Goal: Information Seeking & Learning: Find contact information

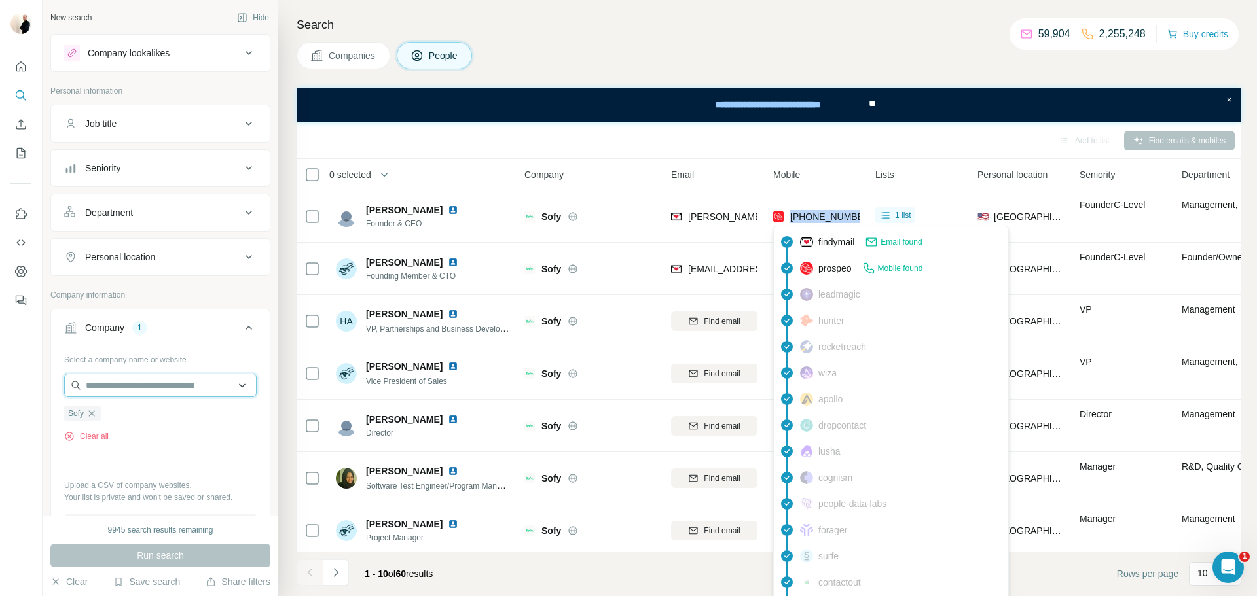
click at [156, 380] on input "text" at bounding box center [160, 386] width 192 height 24
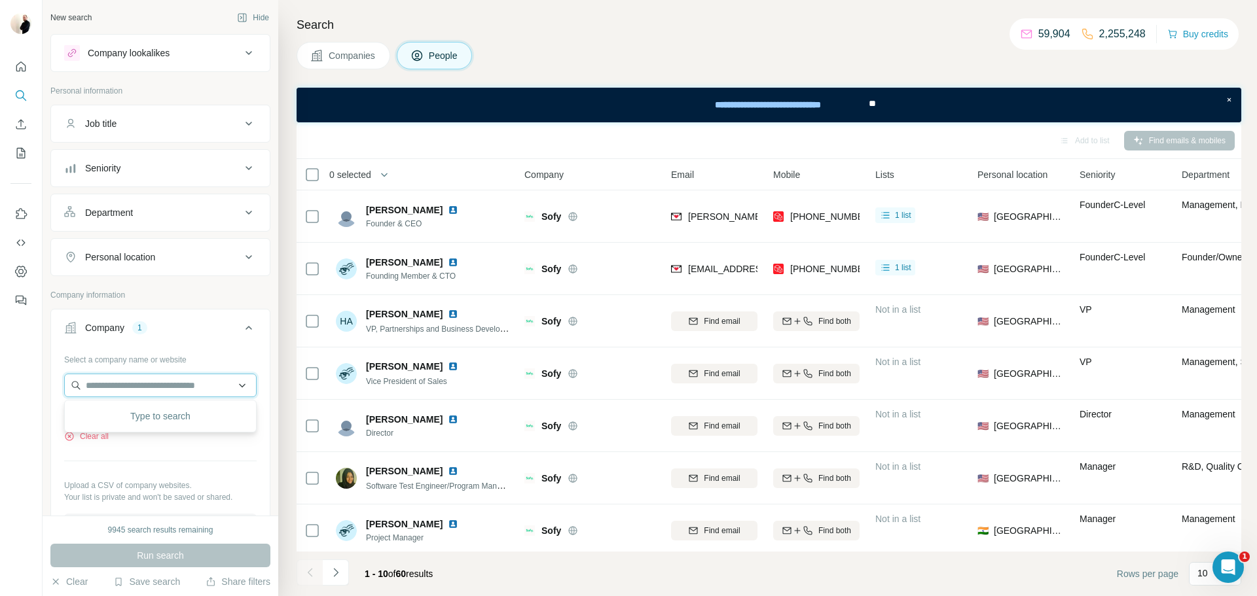
paste input "**********"
type input "**********"
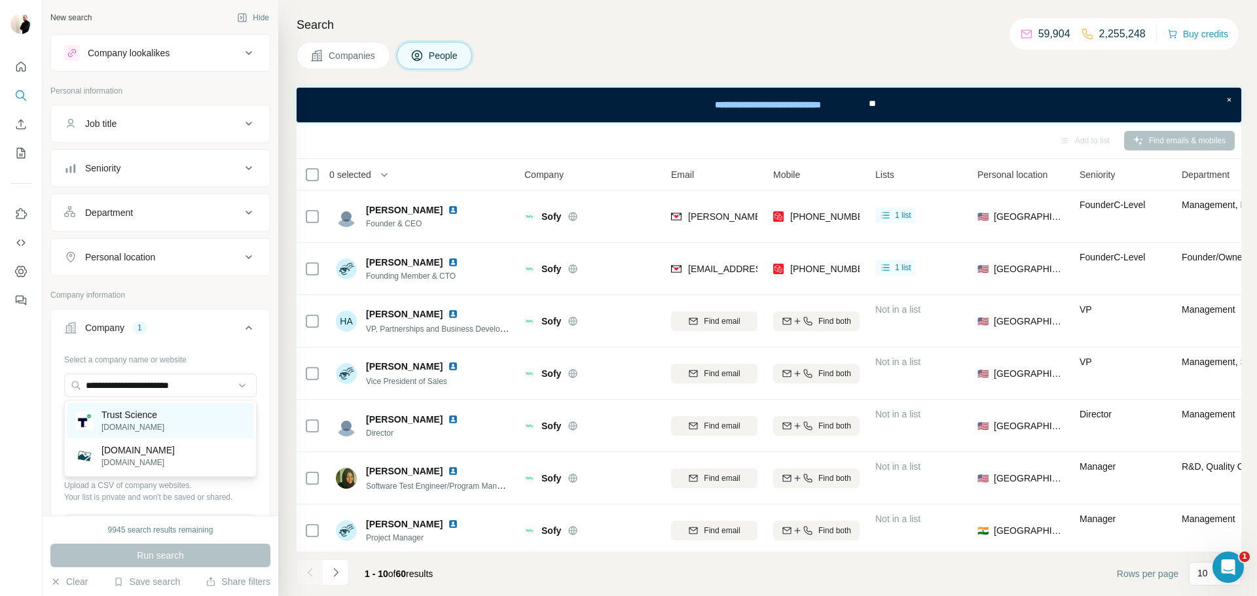
click at [171, 431] on div "Trust Science [DOMAIN_NAME]" at bounding box center [160, 420] width 186 height 35
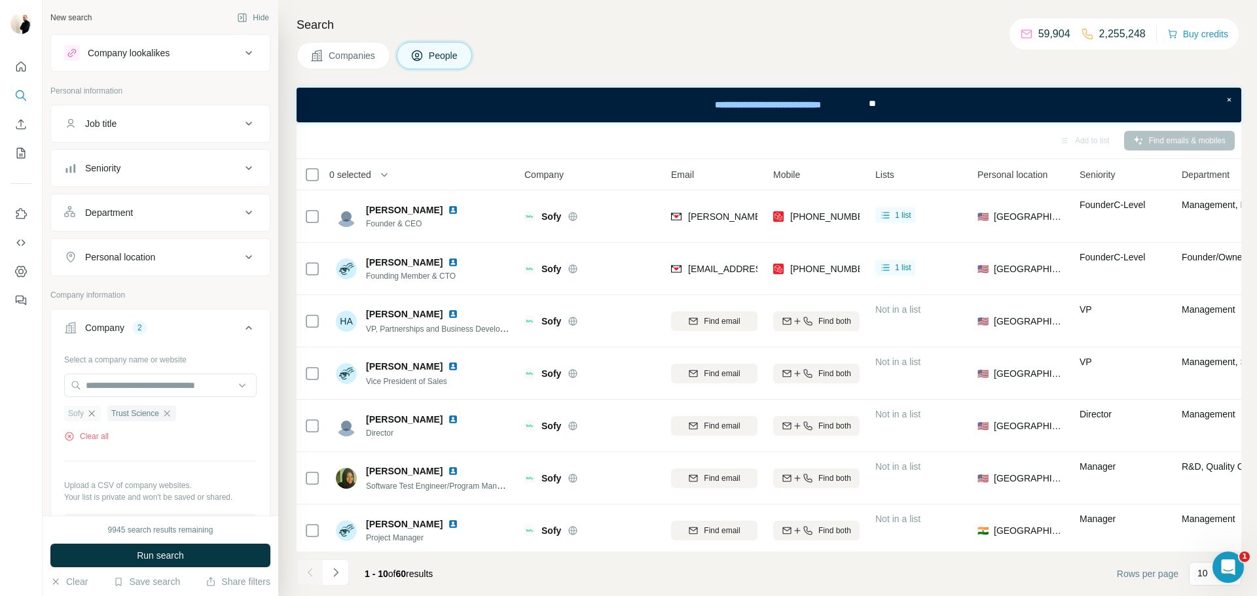
click at [95, 414] on icon "button" at bounding box center [91, 413] width 10 height 10
click at [175, 561] on span "Run search" at bounding box center [160, 555] width 47 height 13
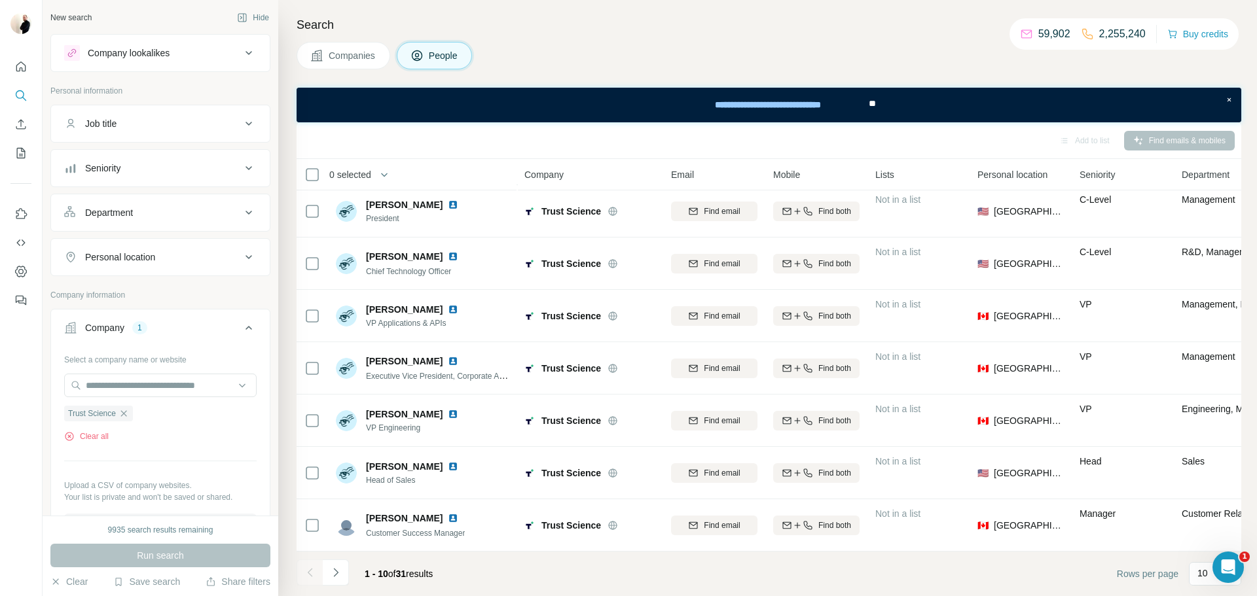
scroll to position [162, 0]
click at [344, 568] on button "Navigate to next page" at bounding box center [336, 573] width 26 height 26
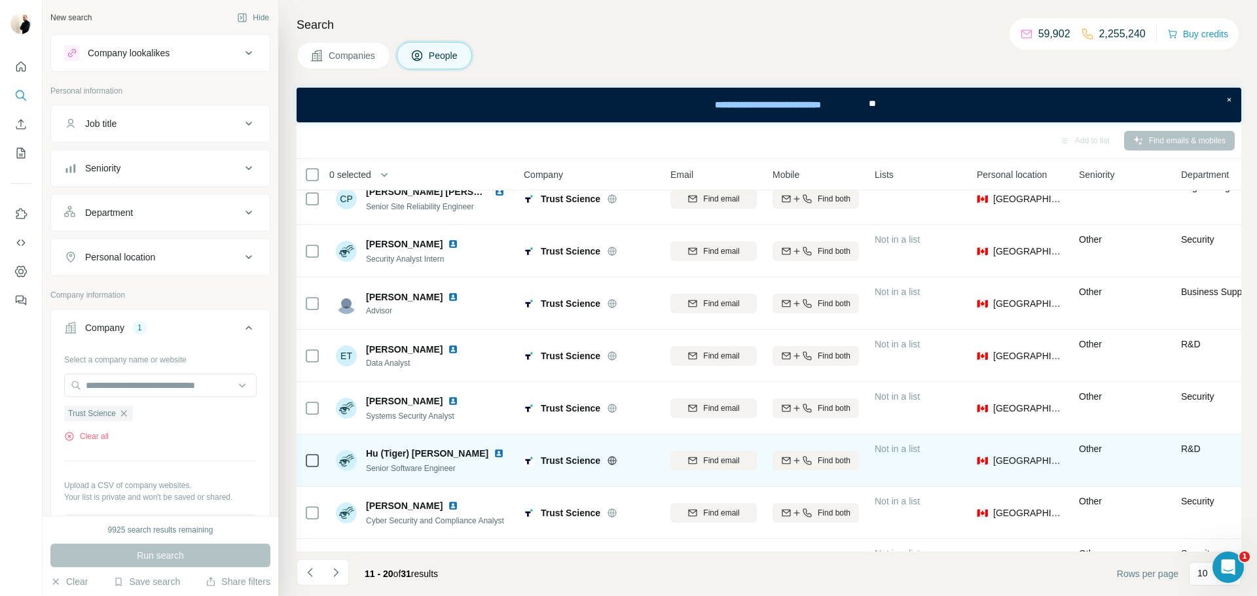
scroll to position [162, 1]
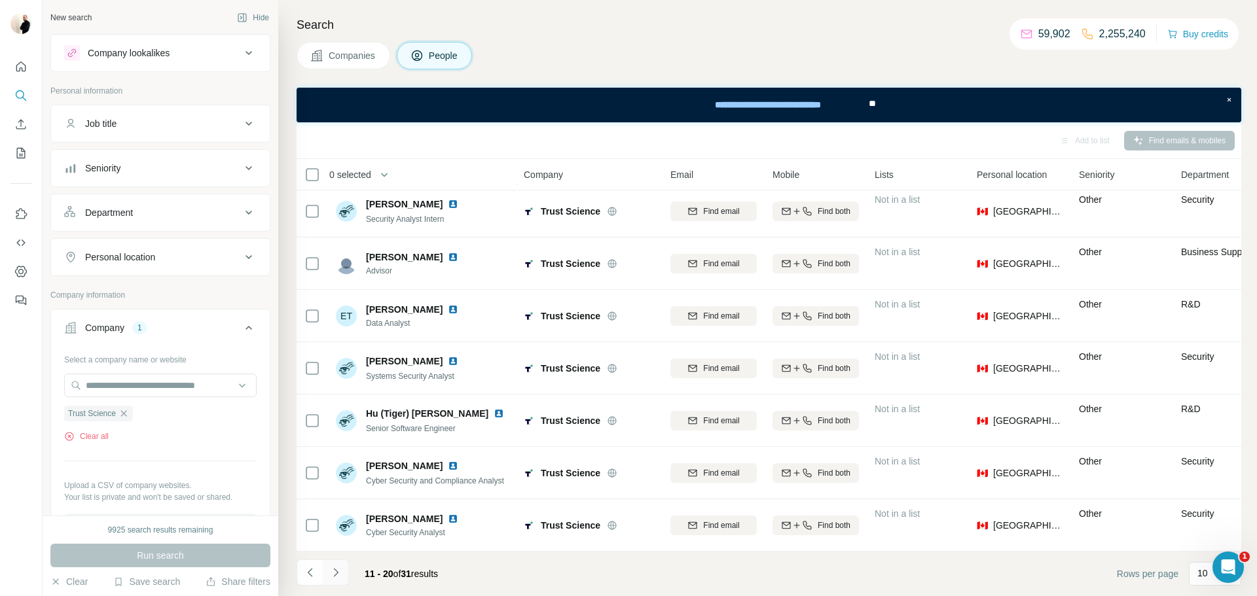
click at [342, 582] on button "Navigate to next page" at bounding box center [336, 573] width 26 height 26
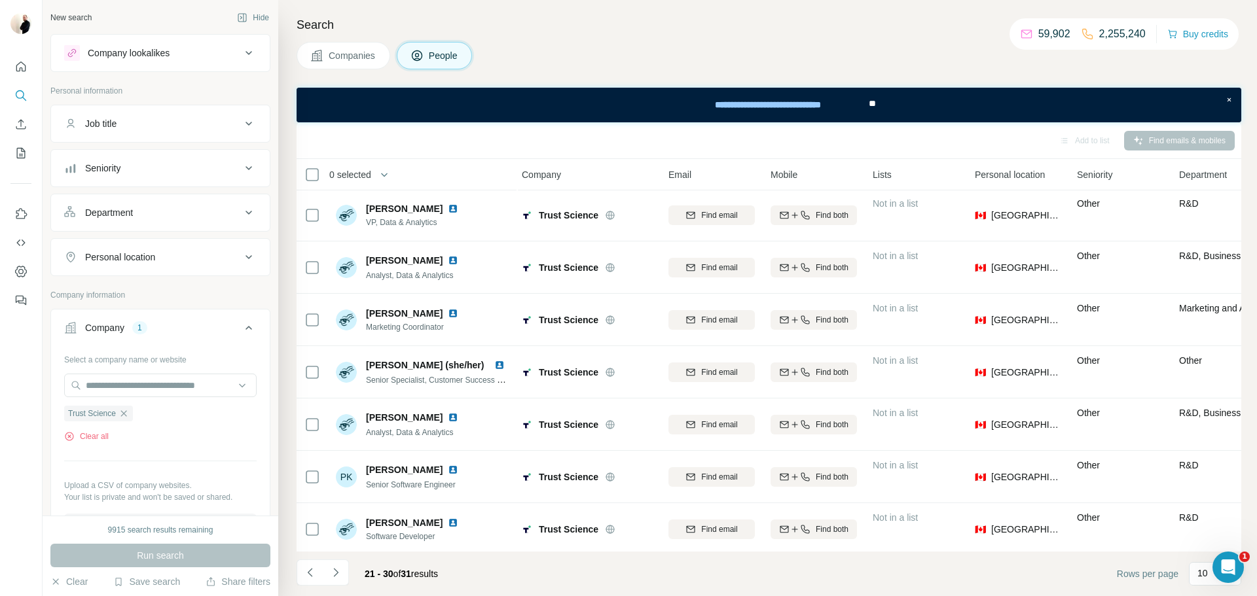
scroll to position [162, 3]
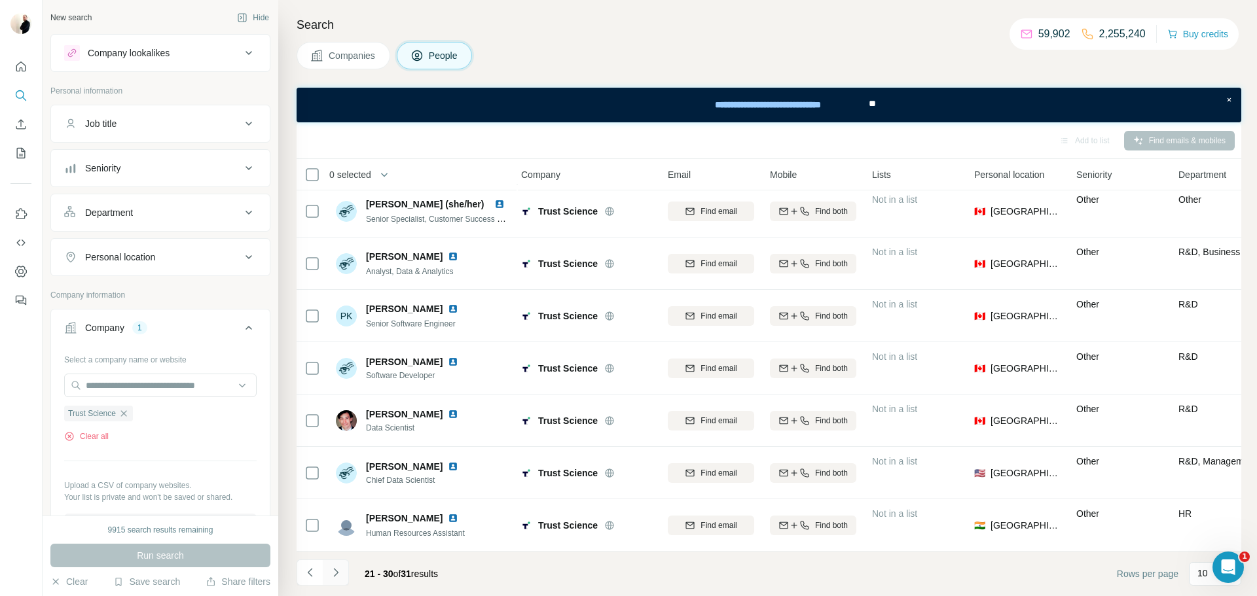
click at [344, 567] on button "Navigate to next page" at bounding box center [336, 573] width 26 height 26
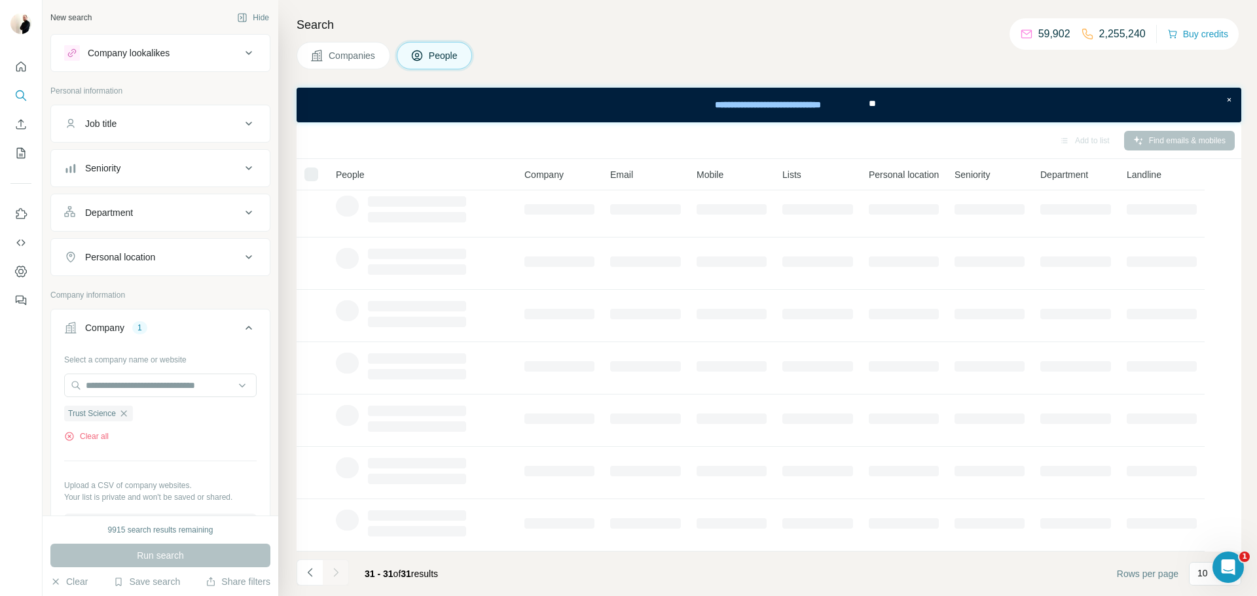
scroll to position [0, 0]
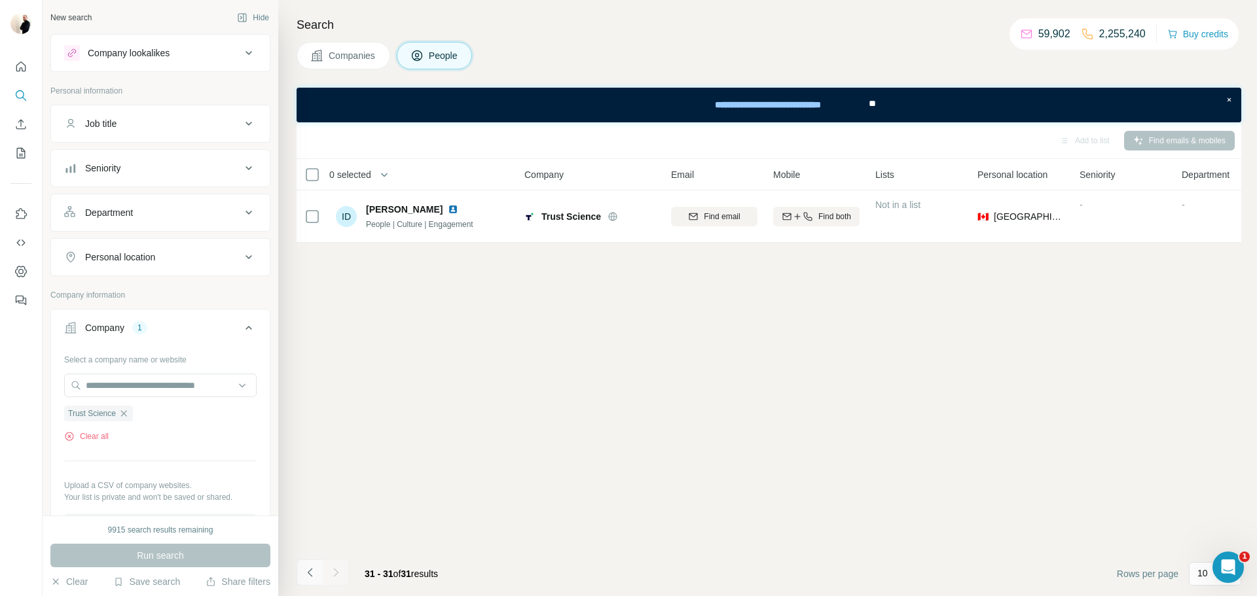
click at [315, 572] on icon "Navigate to previous page" at bounding box center [310, 572] width 13 height 13
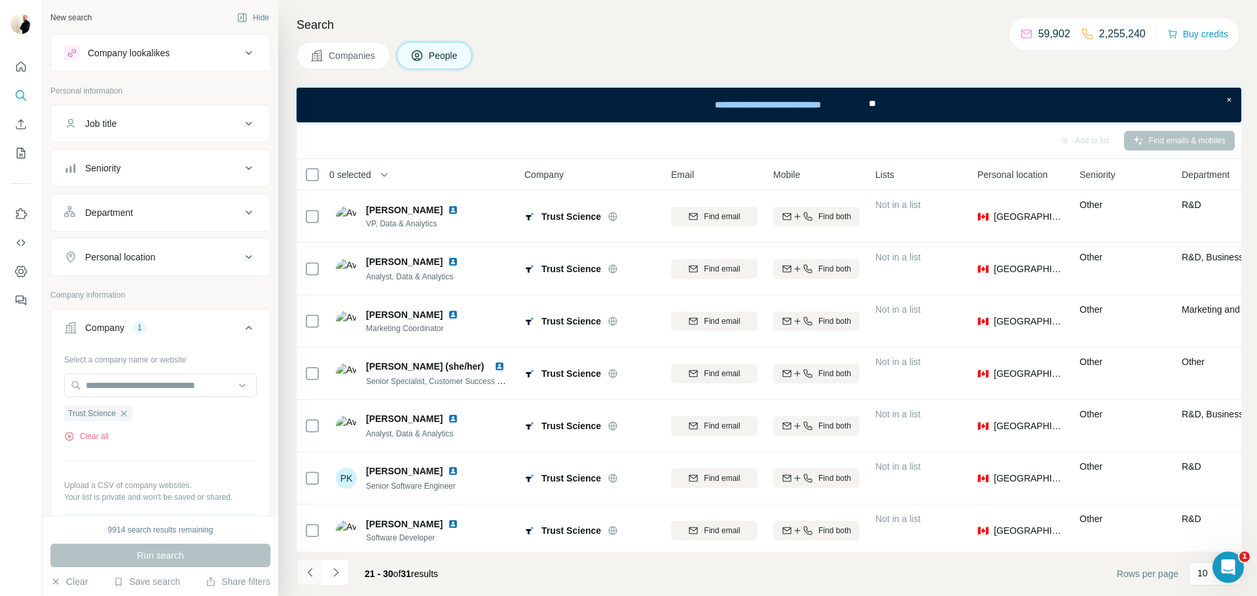
click at [315, 572] on icon "Navigate to previous page" at bounding box center [310, 572] width 13 height 13
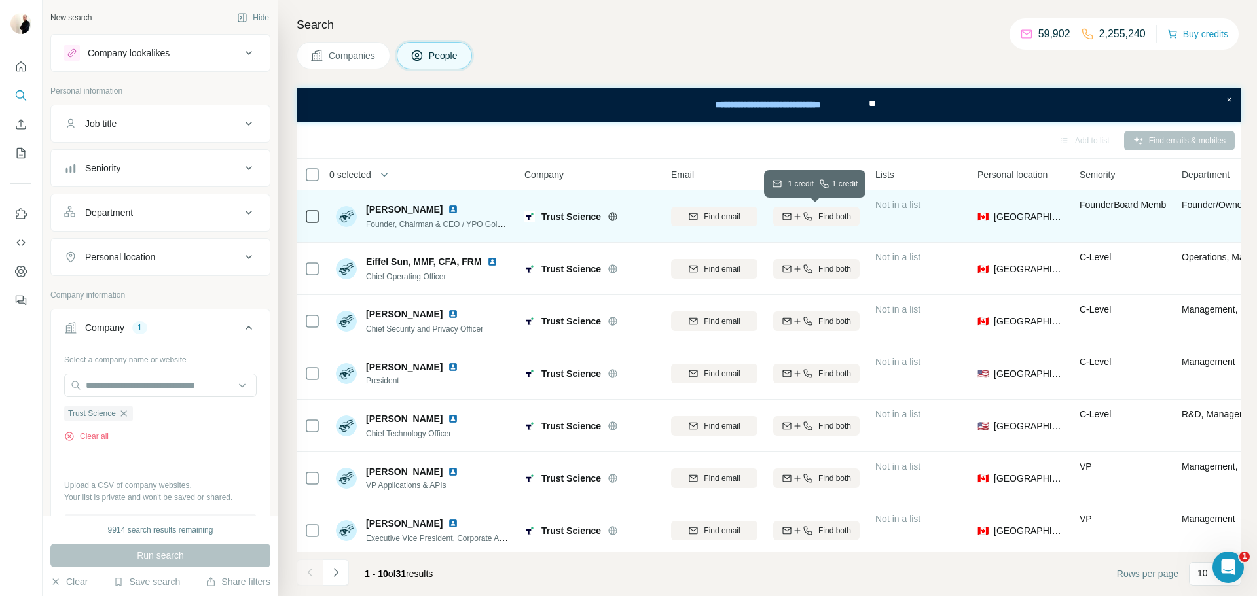
click at [787, 226] on button "Find both" at bounding box center [816, 217] width 86 height 20
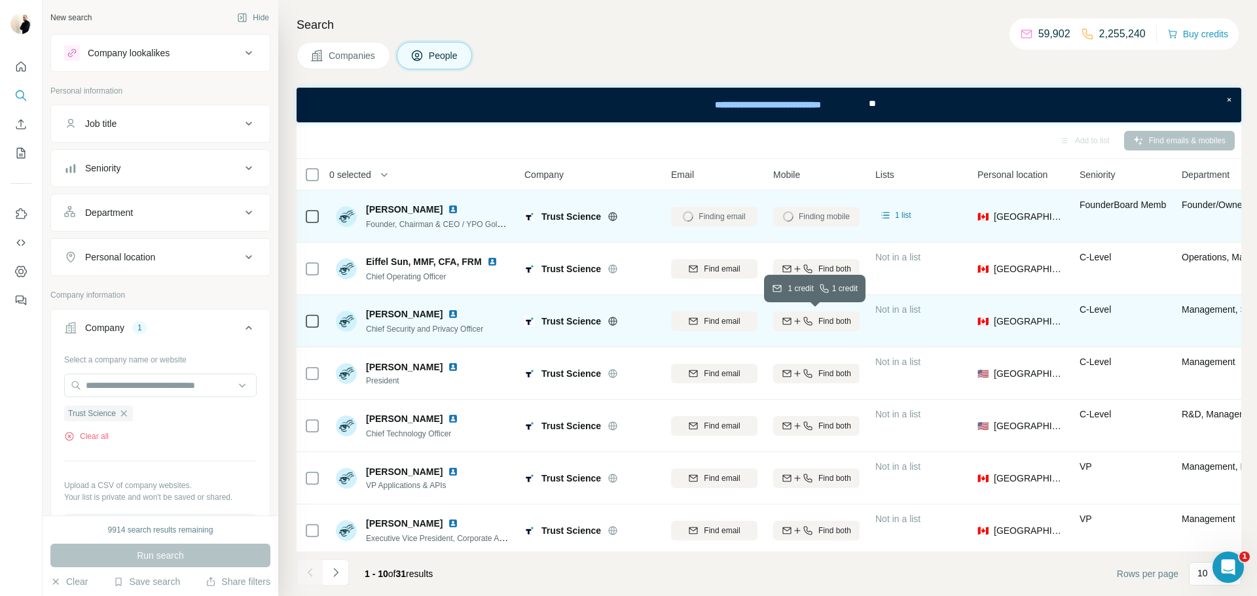
click at [818, 328] on button "Find both" at bounding box center [816, 322] width 86 height 20
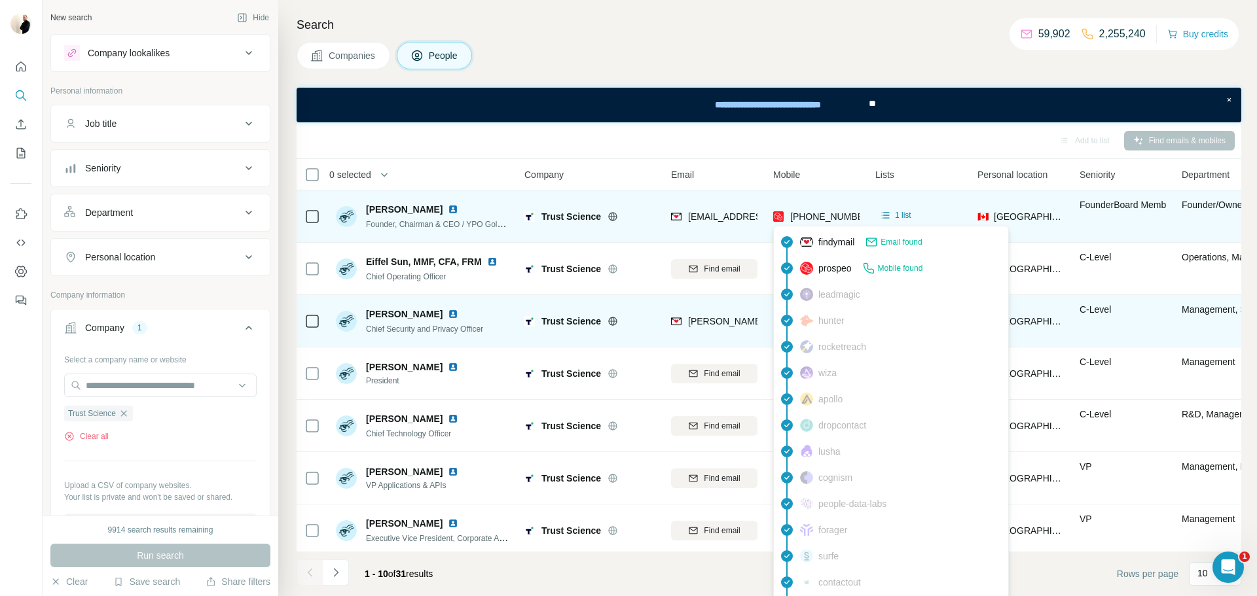
click at [831, 214] on span "[PHONE_NUMBER]" at bounding box center [831, 216] width 82 height 10
copy tr "[PHONE_NUMBER]"
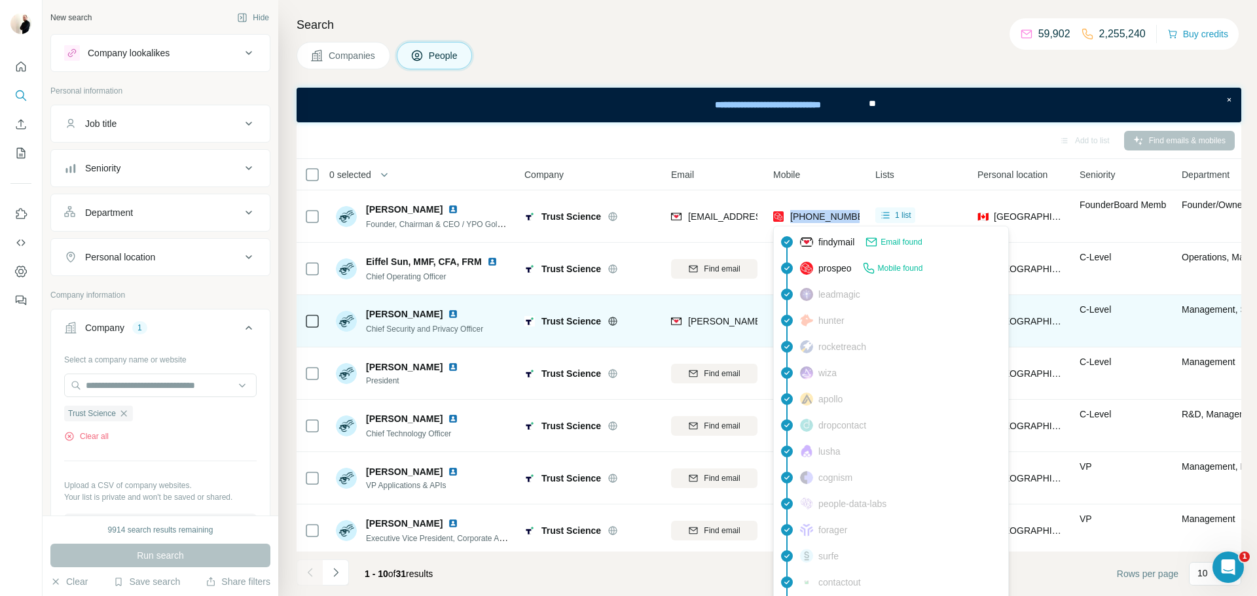
click at [631, 168] on div "Company" at bounding box center [589, 174] width 131 height 15
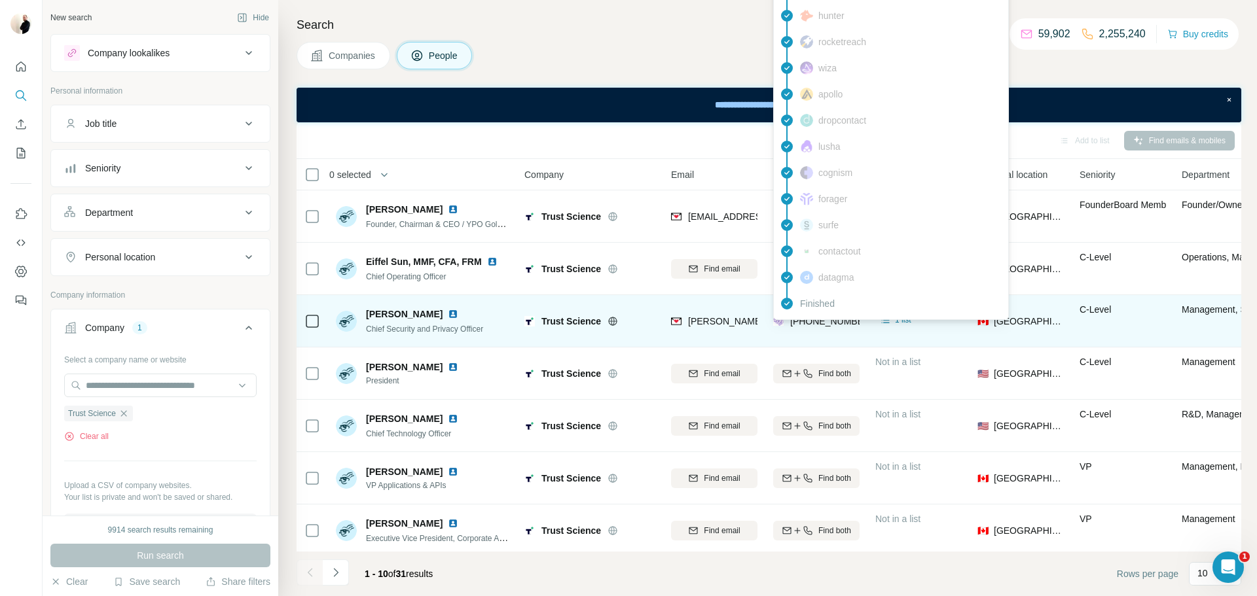
click at [833, 324] on span "[PHONE_NUMBER]" at bounding box center [831, 321] width 82 height 10
copy tr "[PHONE_NUMBER]"
click at [433, 342] on td "[PERSON_NAME] Chief Security and Privacy Officer" at bounding box center [423, 321] width 190 height 52
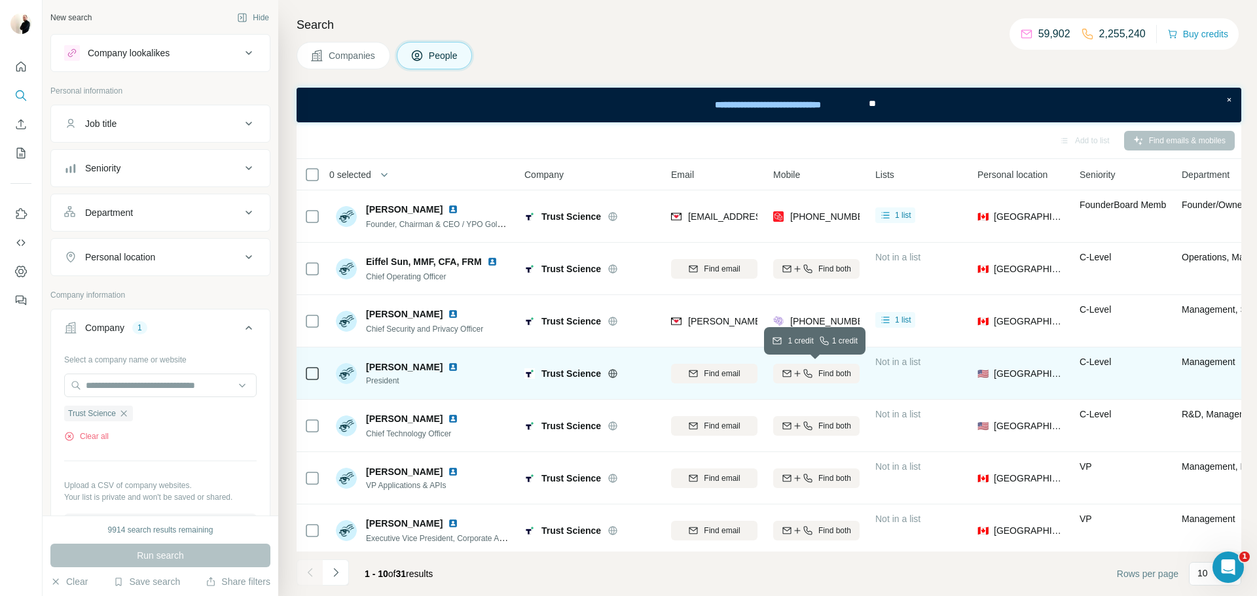
click at [799, 371] on icon "button" at bounding box center [797, 374] width 10 height 10
click at [458, 362] on img at bounding box center [453, 367] width 10 height 10
